Goal: Task Accomplishment & Management: Use online tool/utility

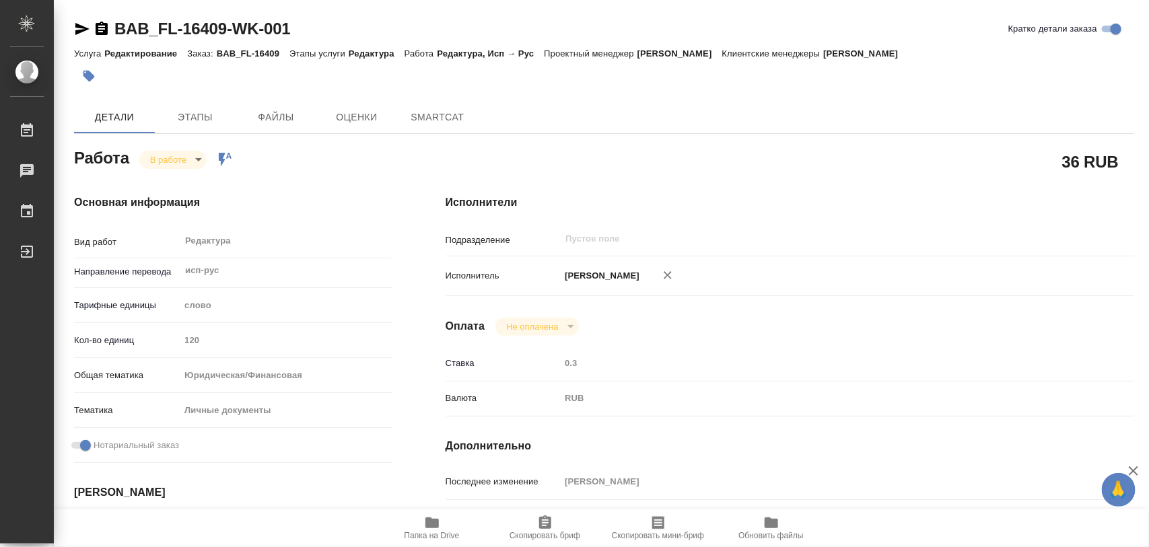
type textarea "x"
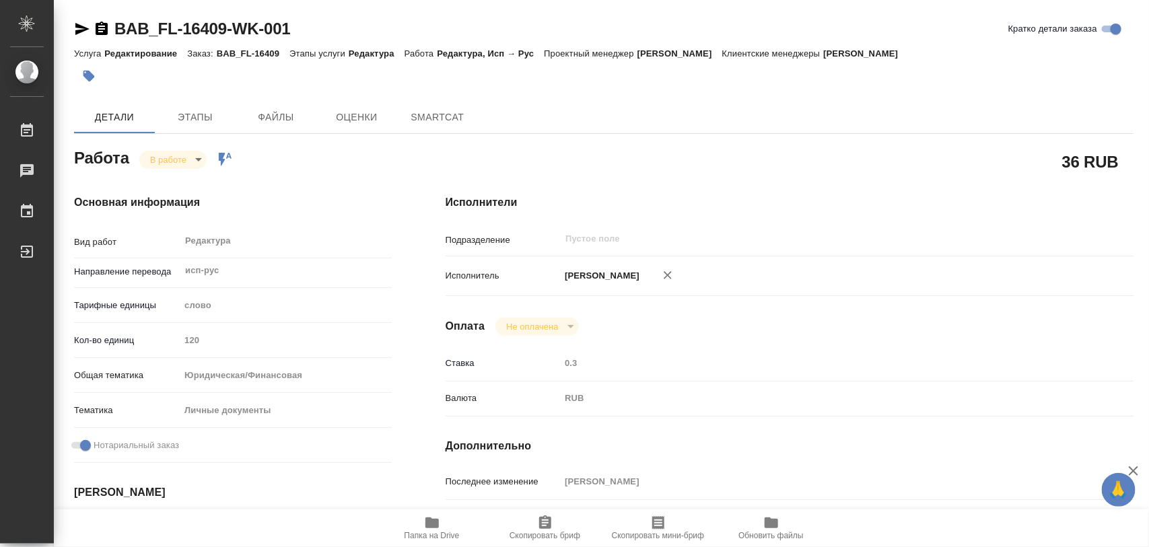
type textarea "x"
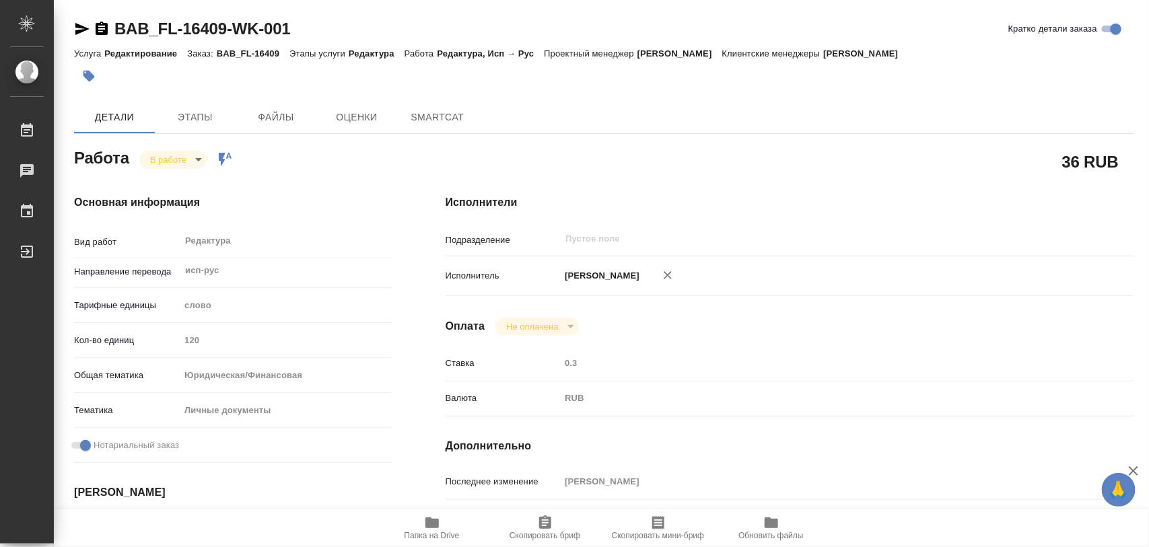
type textarea "x"
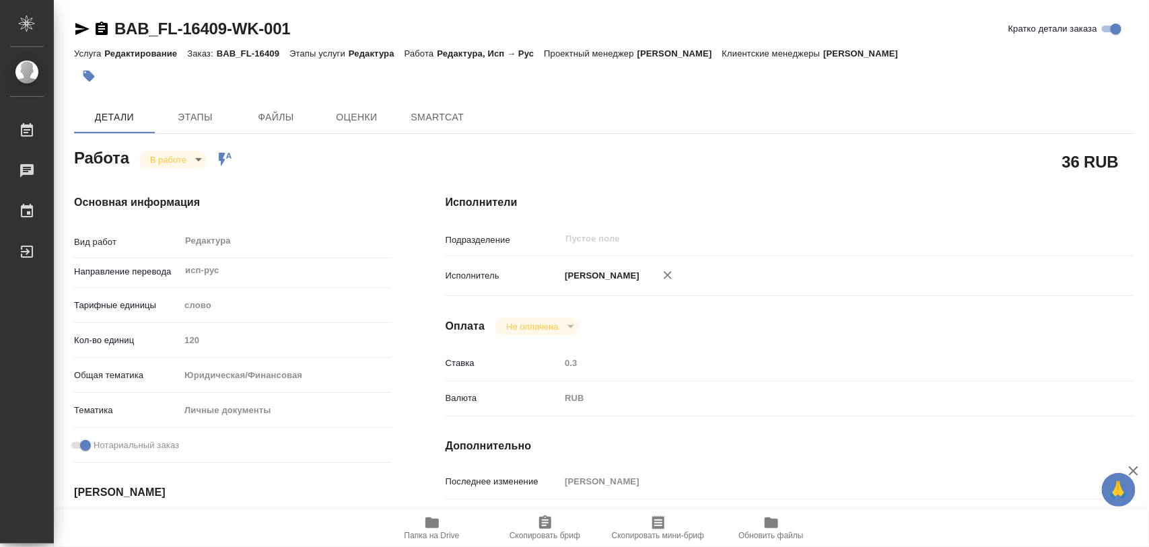
type textarea "x"
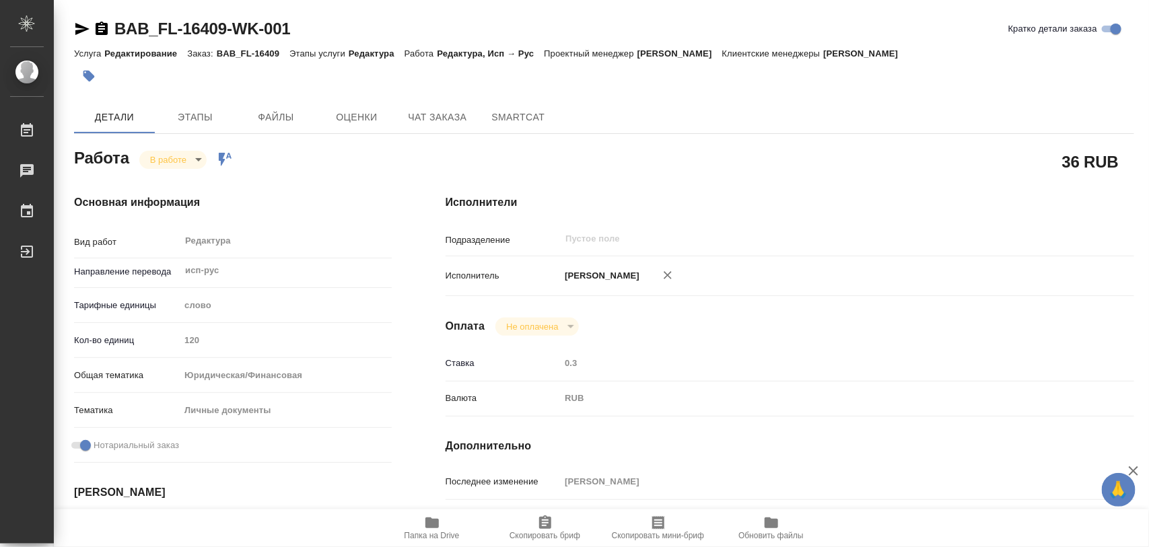
type textarea "x"
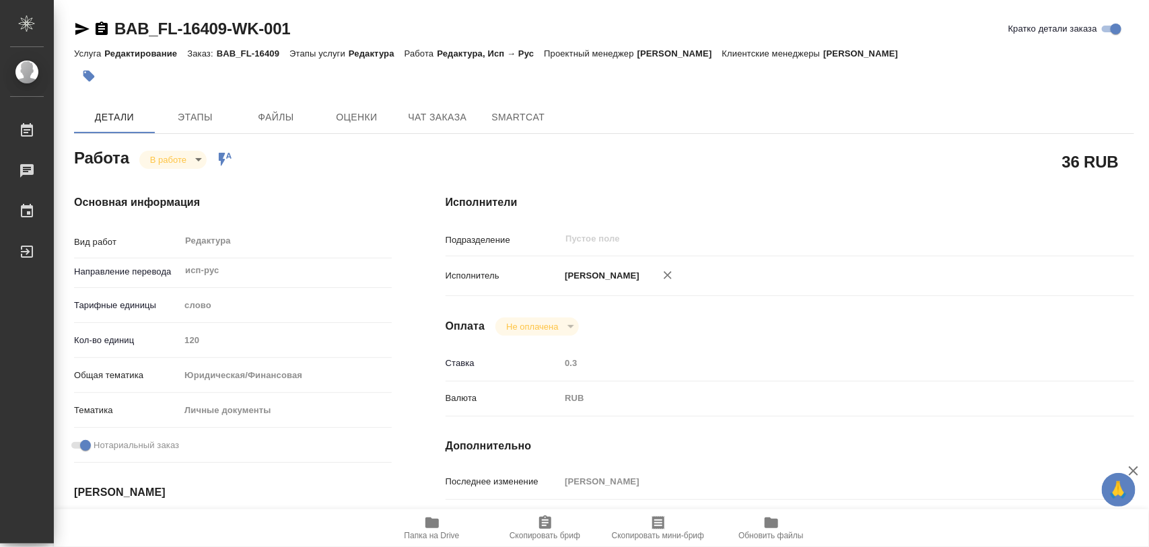
click at [435, 520] on icon "button" at bounding box center [431, 523] width 13 height 11
type textarea "x"
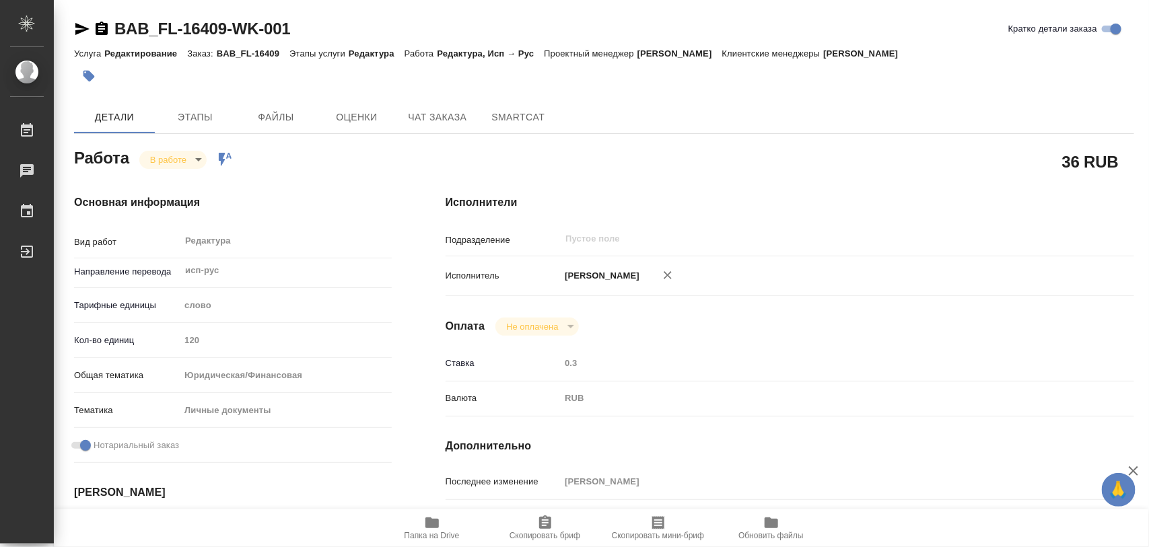
type textarea "x"
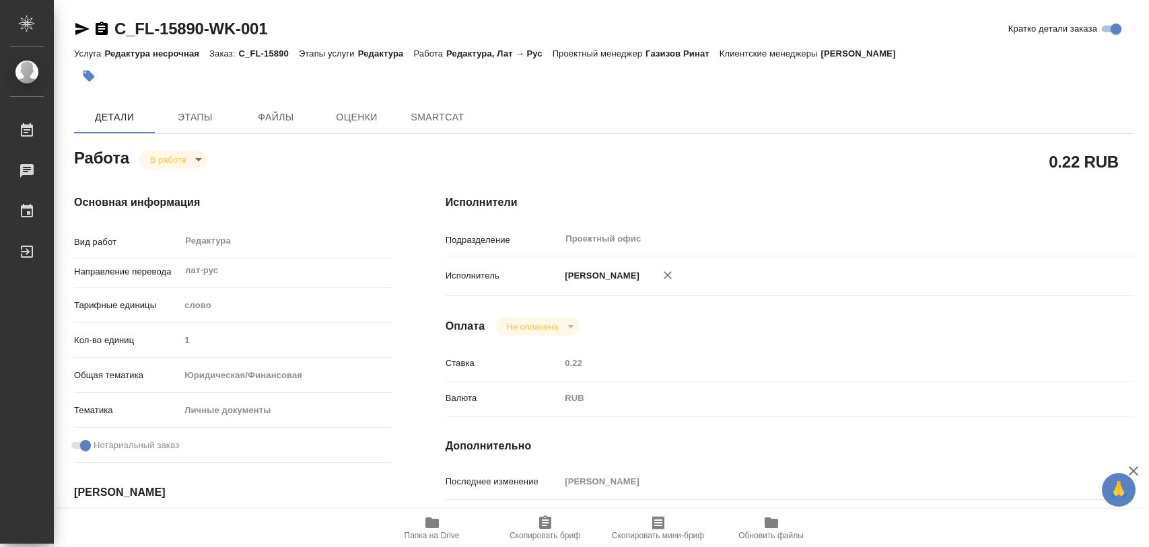
type textarea "x"
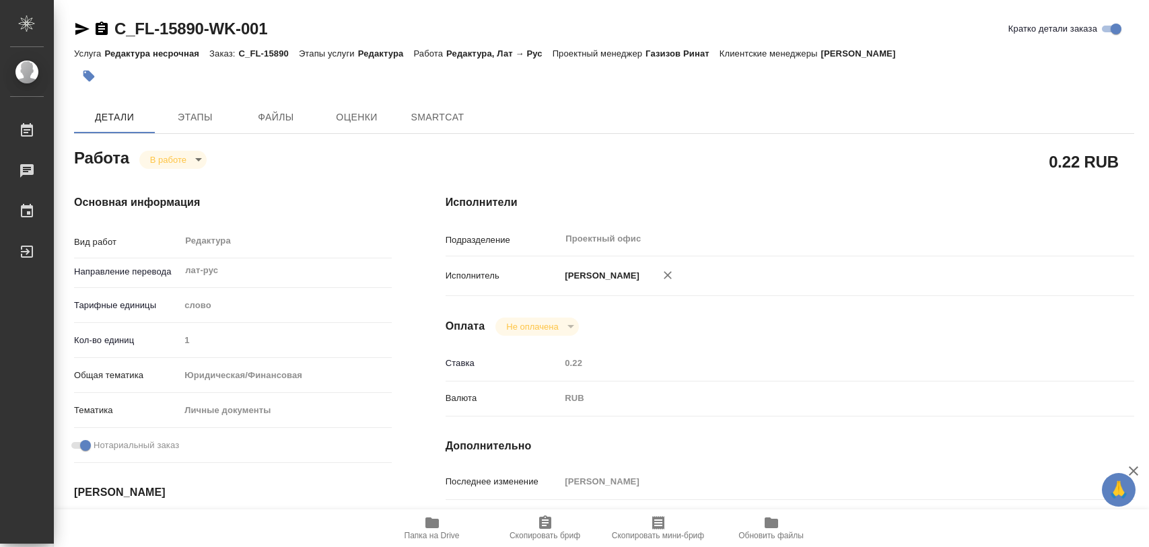
type textarea "x"
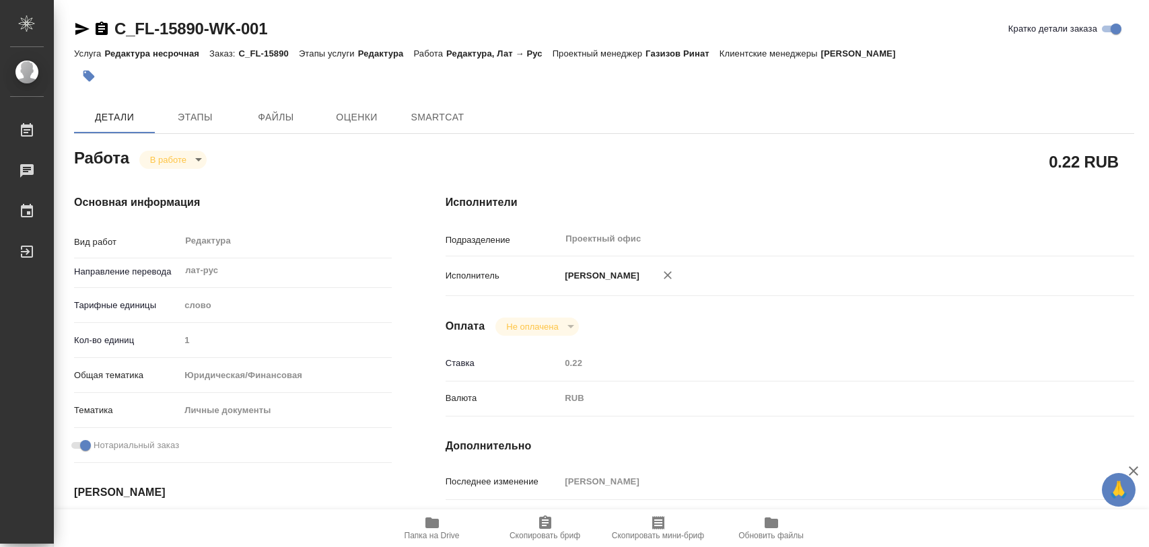
type textarea "x"
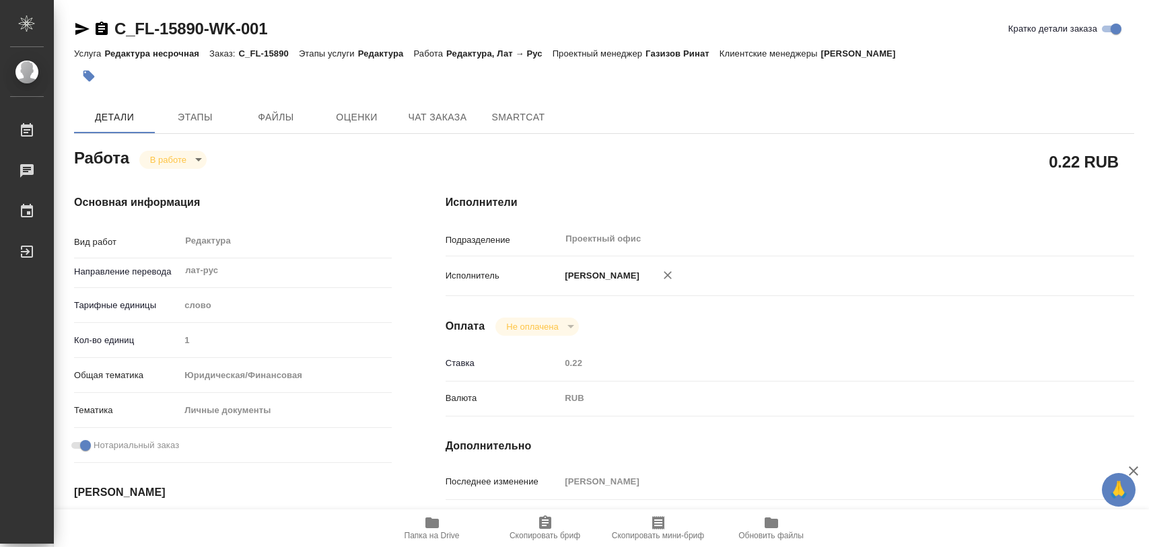
type textarea "x"
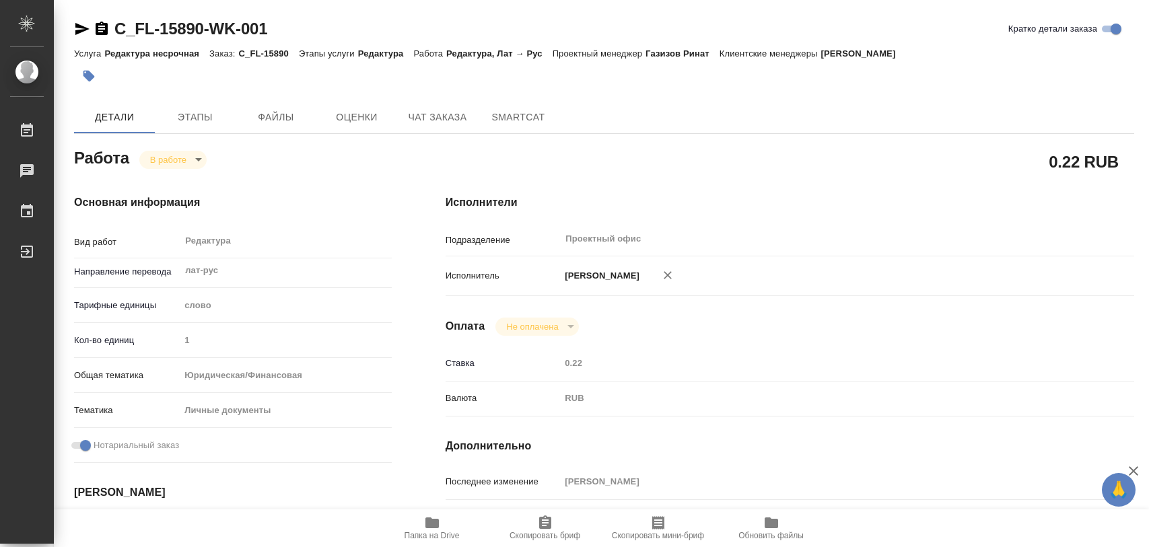
type textarea "x"
click at [446, 532] on span "Папка на Drive" at bounding box center [432, 535] width 55 height 9
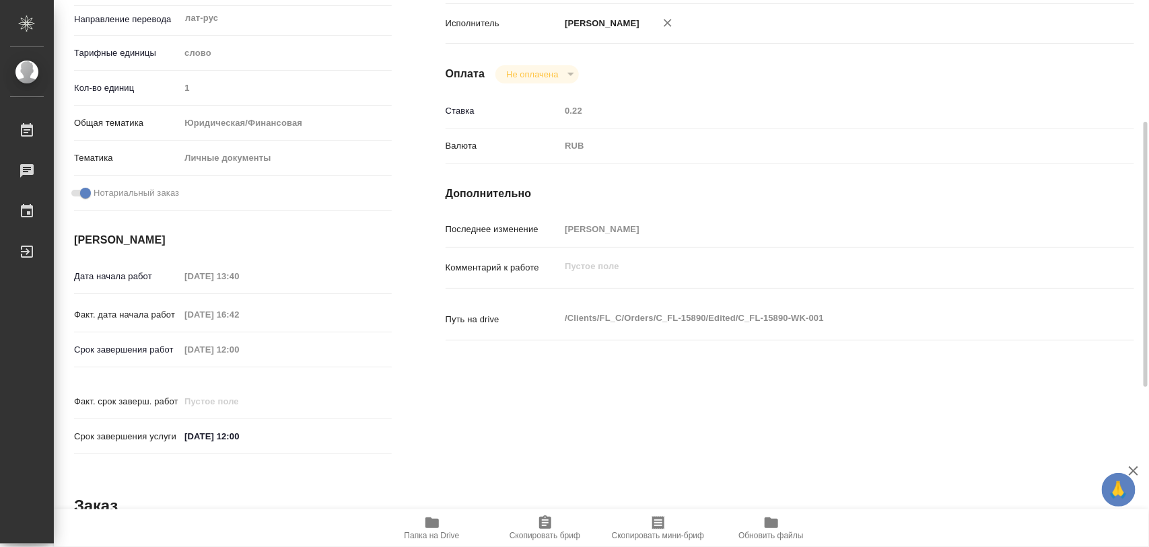
scroll to position [584, 0]
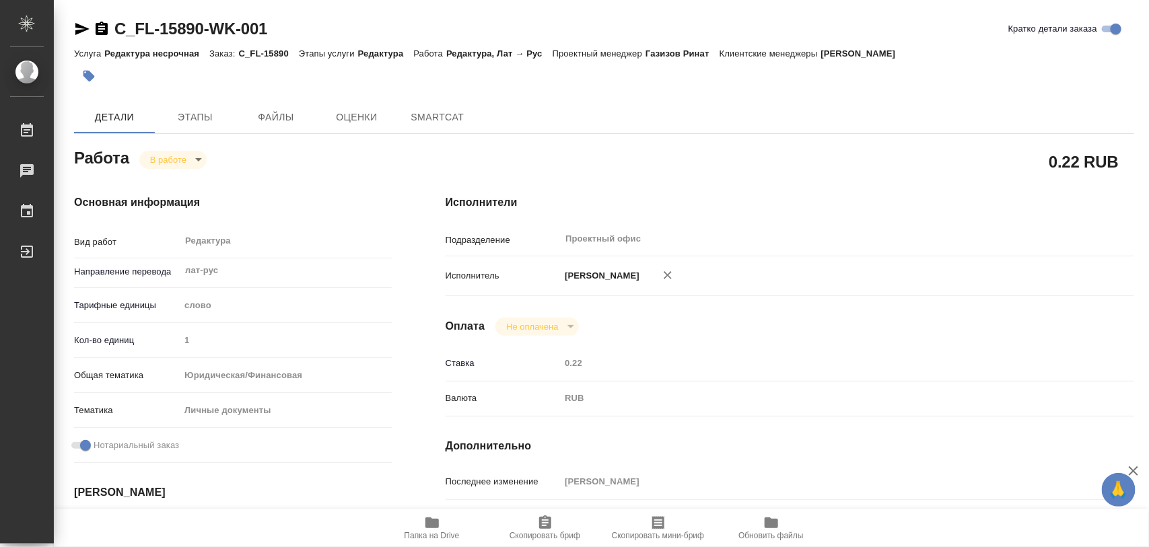
type textarea "x"
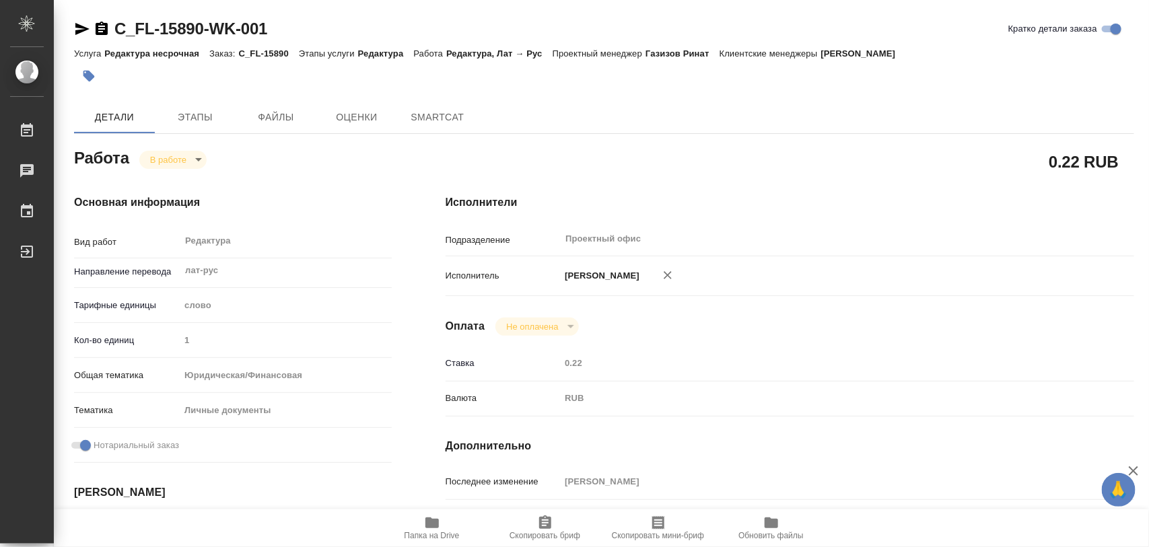
type textarea "x"
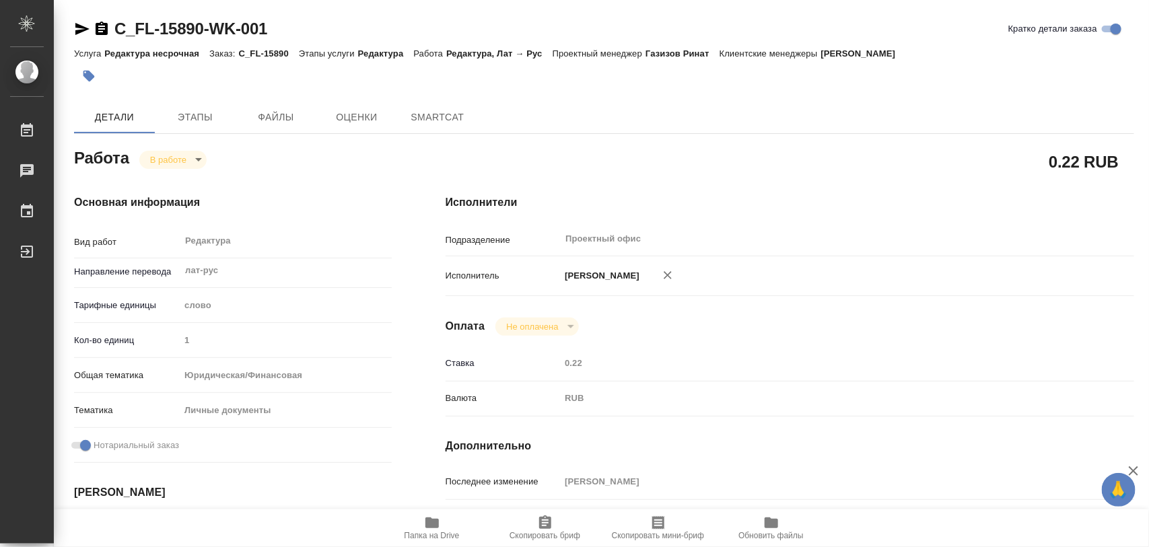
type textarea "x"
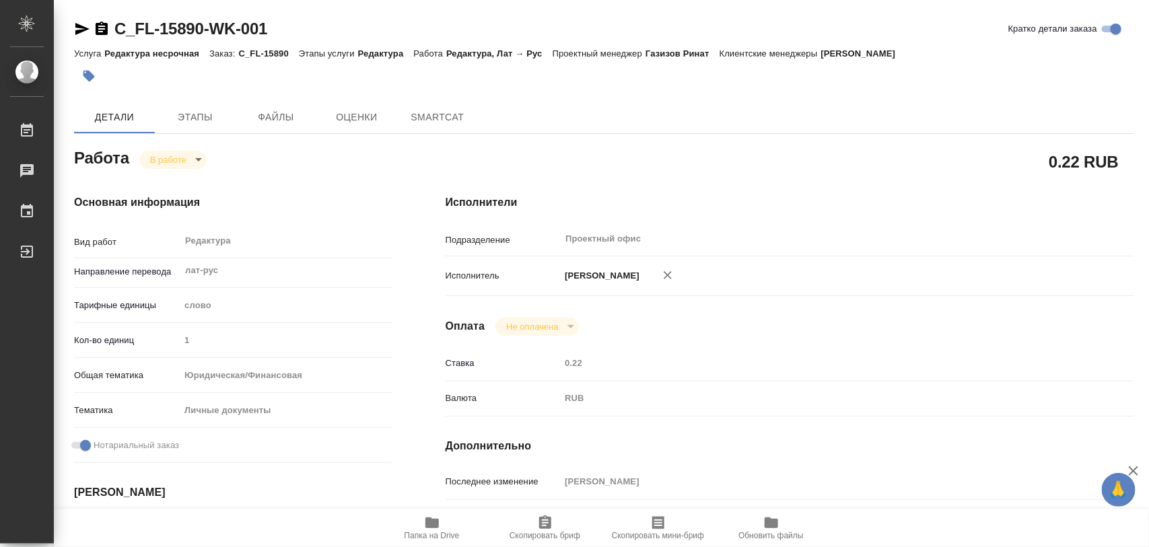
type textarea "x"
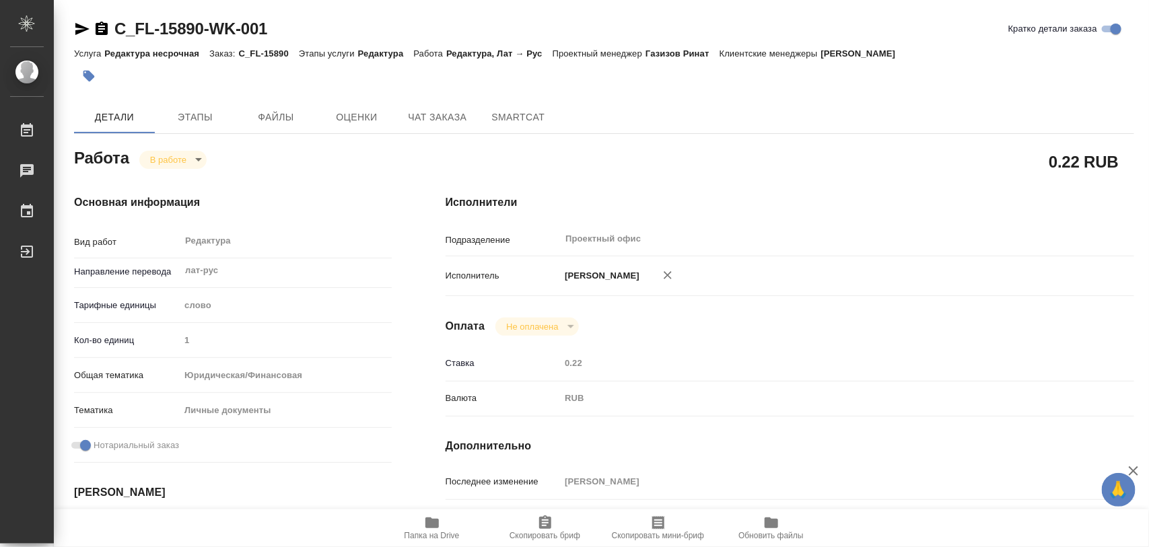
type textarea "x"
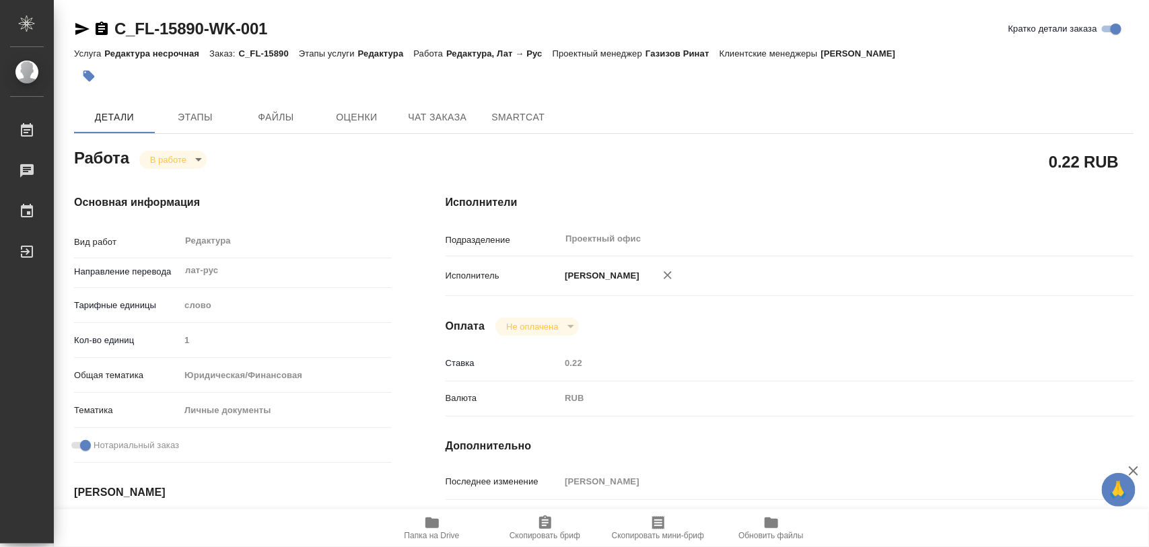
type textarea "x"
